Goal: Find specific page/section: Find specific page/section

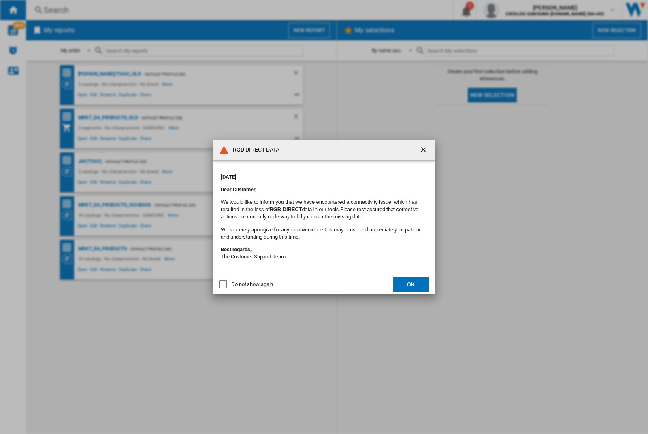
click at [515, 10] on div "RGD DIRECT DATA [DATE] Dear Customer, We would like to inform you that we have …" at bounding box center [324, 217] width 648 height 434
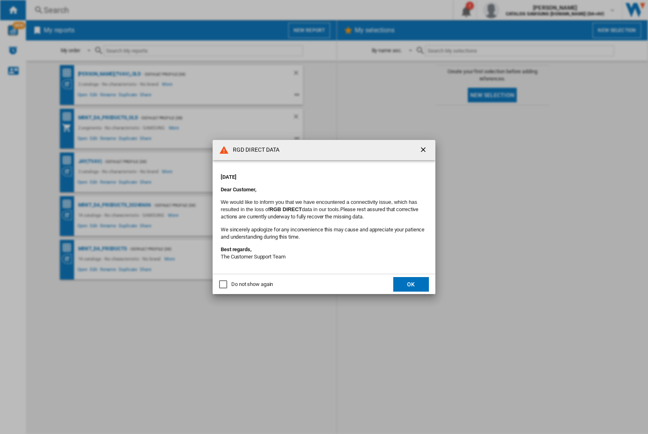
click at [515, 10] on div "RGD DIRECT DATA Monday, September 22, 2025 Dear Customer, We would like to info…" at bounding box center [324, 217] width 648 height 434
click at [515, 10] on div "RGD DIRECT DATA [DATE] Dear Customer, We would like to inform you that we have …" at bounding box center [324, 217] width 648 height 434
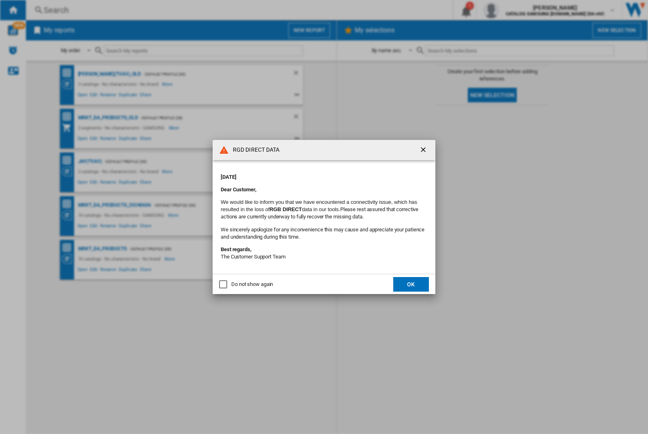
click at [515, 10] on div "RGD DIRECT DATA [DATE] Dear Customer, We would like to inform you that we have …" at bounding box center [324, 217] width 648 height 434
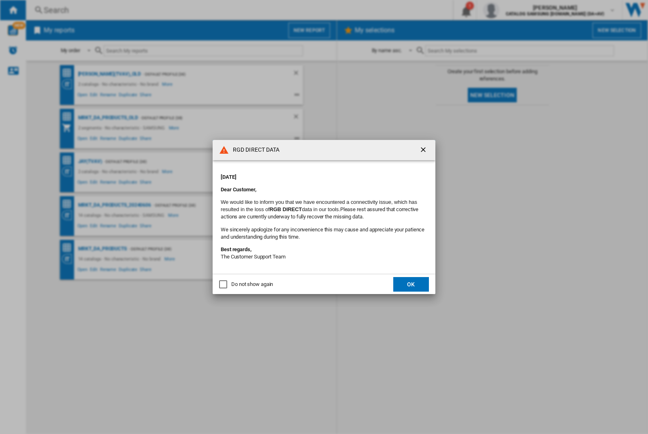
click at [515, 10] on div "RGD DIRECT DATA [DATE] Dear Customer, We would like to inform you that we have …" at bounding box center [324, 217] width 648 height 434
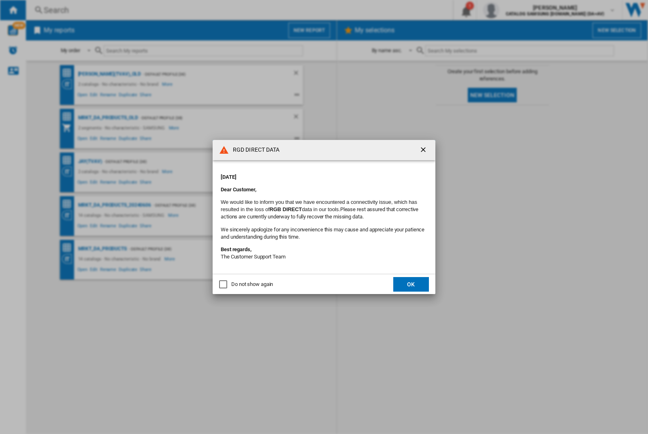
click at [515, 10] on div "RGD DIRECT DATA [DATE] Dear Customer, We would like to inform you that we have …" at bounding box center [324, 217] width 648 height 434
click at [515, 10] on div "RGD DIRECT DATA Monday, September 22, 2025 Dear Customer, We would like to info…" at bounding box center [324, 217] width 648 height 434
click at [515, 10] on div "RGD DIRECT DATA [DATE] Dear Customer, We would like to inform you that we have …" at bounding box center [324, 217] width 648 height 434
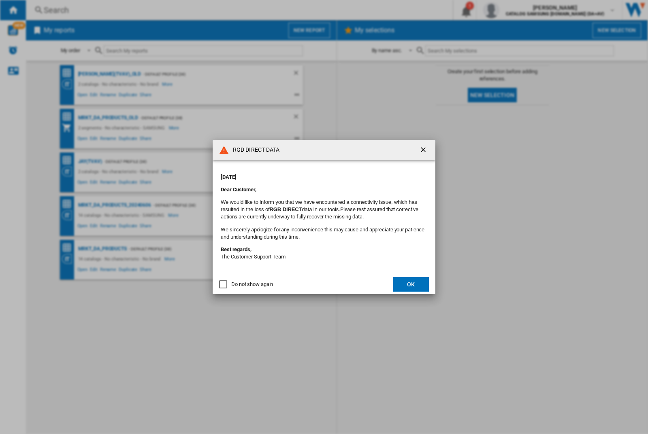
click at [515, 10] on div "RGD DIRECT DATA [DATE] Dear Customer, We would like to inform you that we have …" at bounding box center [324, 217] width 648 height 434
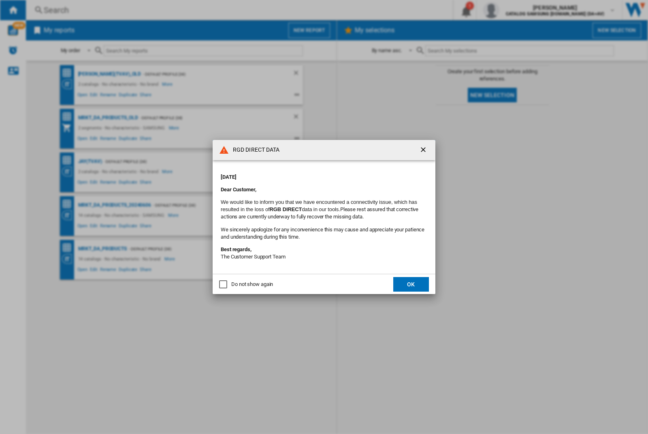
click at [515, 10] on div "RGD DIRECT DATA Monday, September 22, 2025 Dear Customer, We would like to info…" at bounding box center [324, 217] width 648 height 434
click at [515, 10] on div "RGD DIRECT DATA [DATE] Dear Customer, We would like to inform you that we have …" at bounding box center [324, 217] width 648 height 434
